Goal: Navigation & Orientation: Find specific page/section

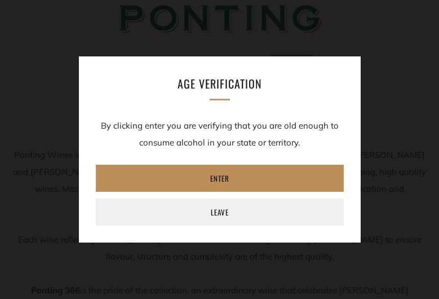
click at [251, 170] on link "Enter" at bounding box center [220, 178] width 248 height 27
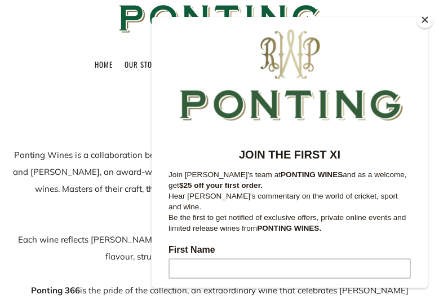
click at [424, 17] on button "Close" at bounding box center [424, 19] width 17 height 17
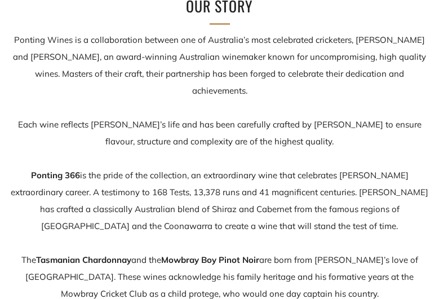
scroll to position [212, 0]
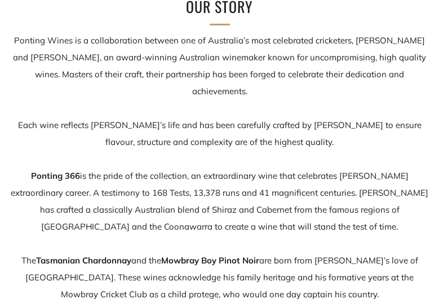
click at [111, 132] on p "Ponting Wines is a collaboration between one of Australia’s most celebrated cri…" at bounding box center [219, 260] width 419 height 456
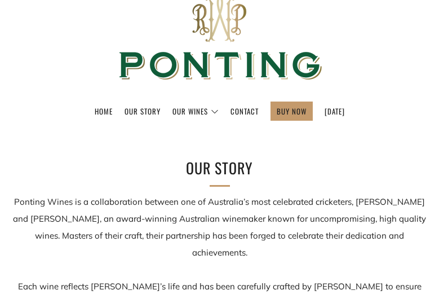
scroll to position [0, 0]
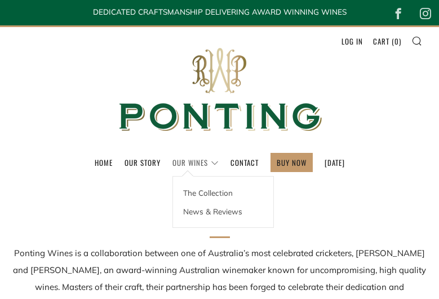
click at [172, 155] on link "Our Wines" at bounding box center [195, 162] width 46 height 18
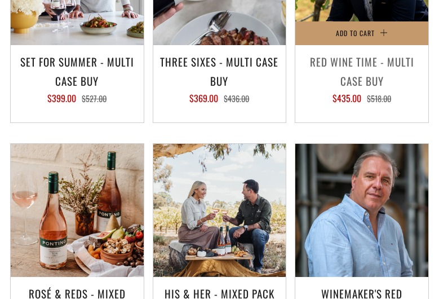
scroll to position [1678, 0]
